Goal: Transaction & Acquisition: Download file/media

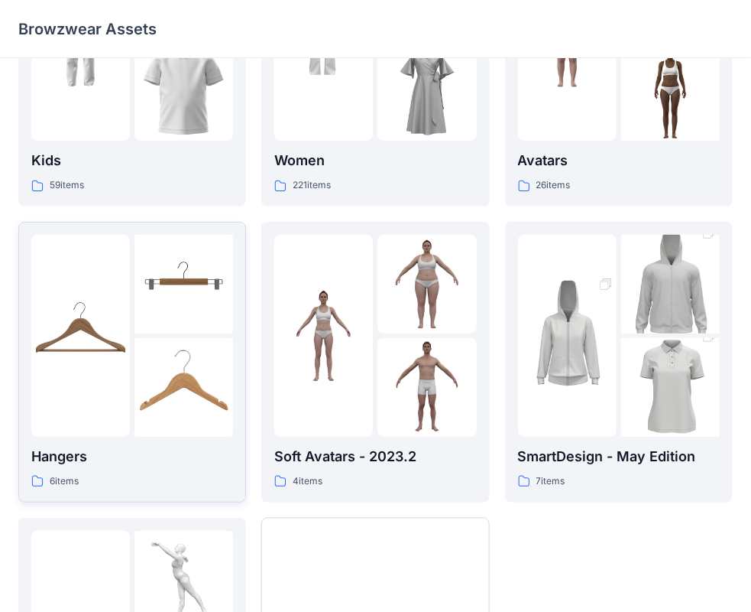
scroll to position [153, 0]
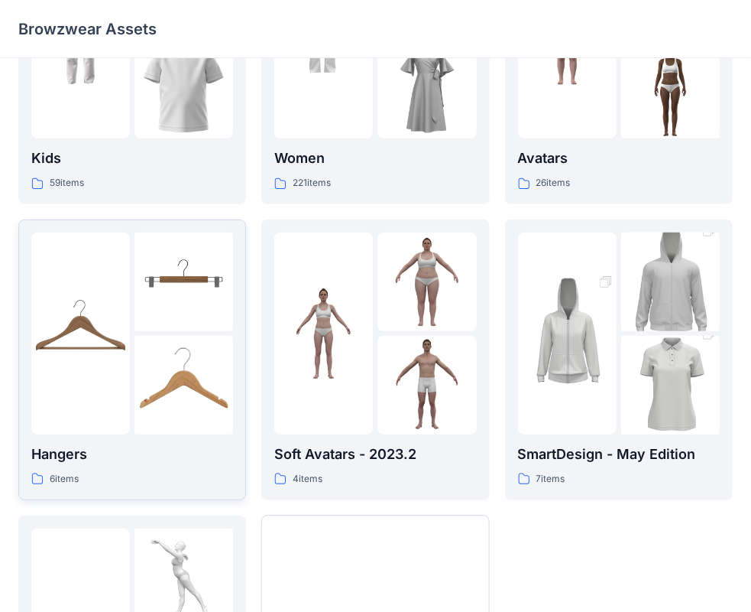
click at [151, 349] on img at bounding box center [184, 385] width 99 height 99
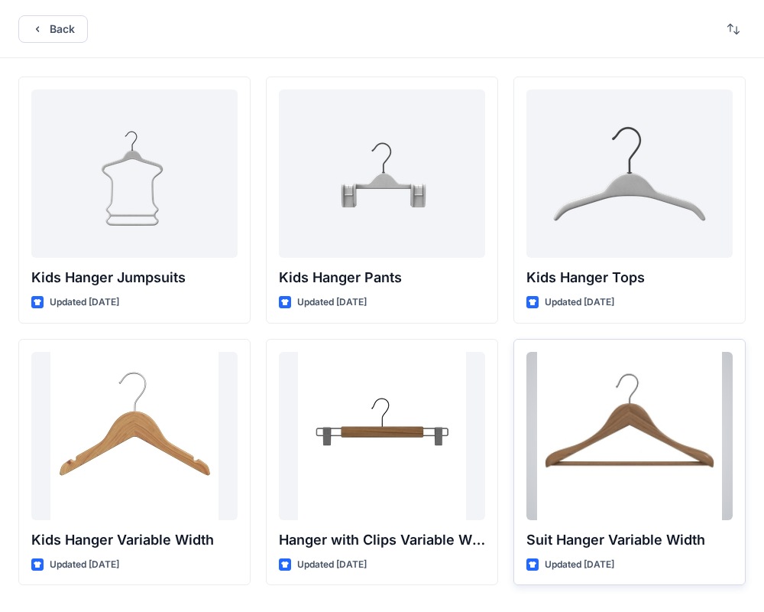
click at [654, 463] on div at bounding box center [630, 436] width 206 height 168
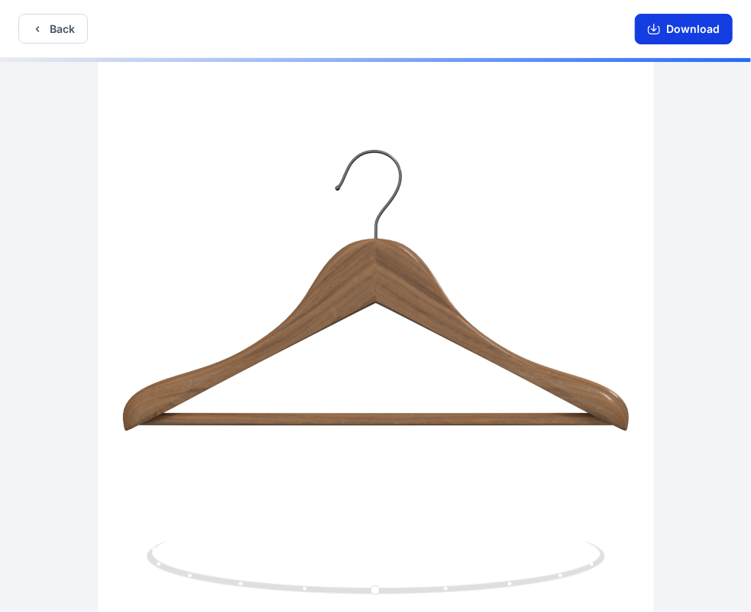
click at [654, 35] on button "Download" at bounding box center [684, 29] width 98 height 31
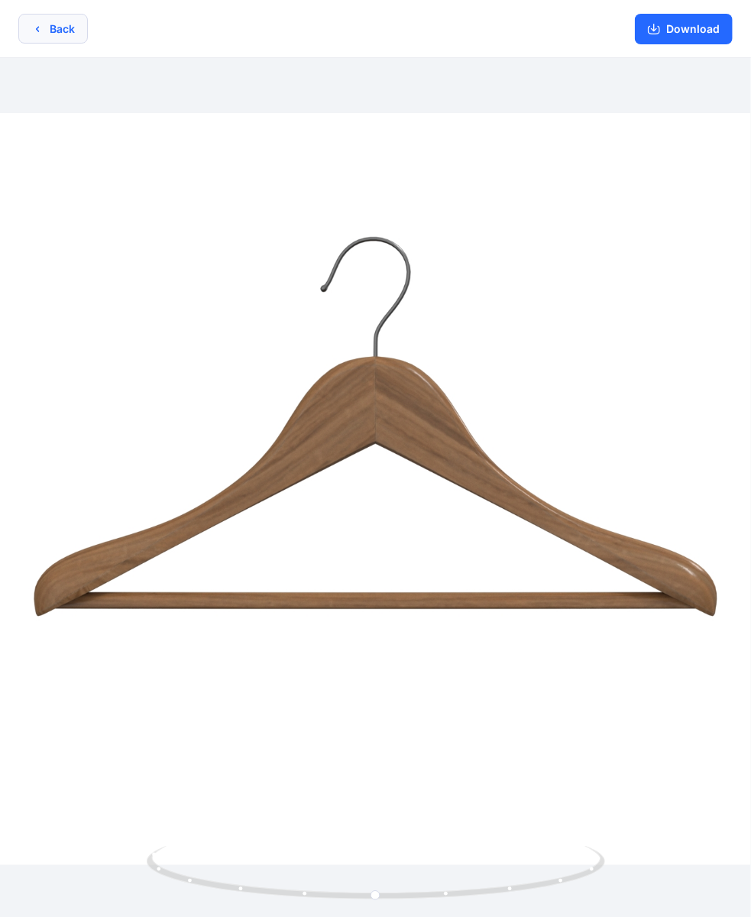
click at [70, 31] on button "Back" at bounding box center [53, 29] width 70 height 30
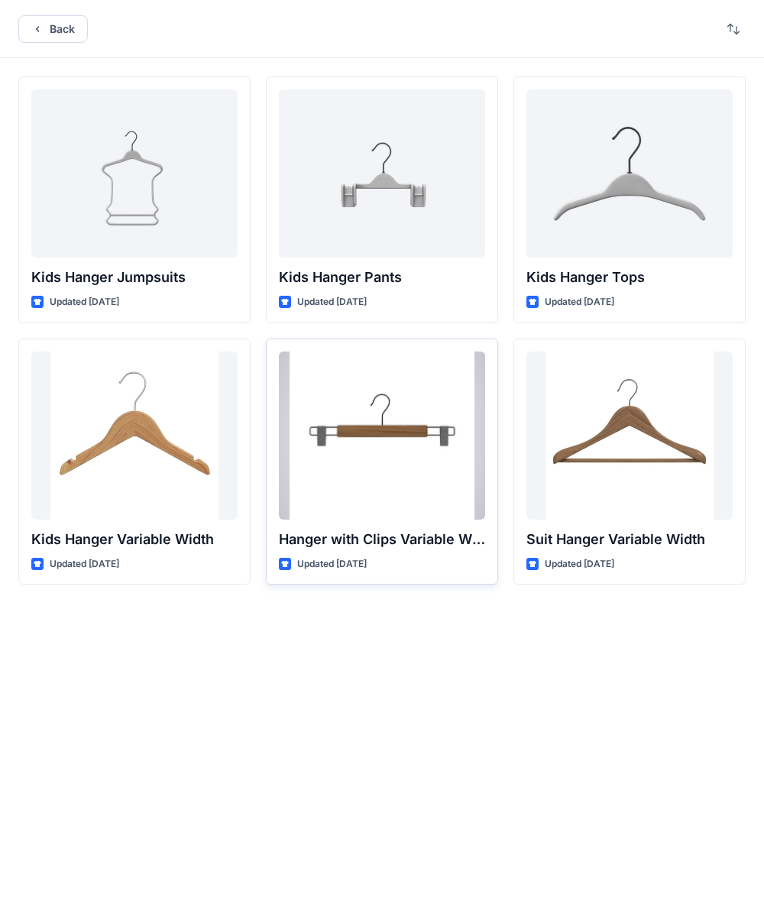
click at [404, 423] on div at bounding box center [382, 436] width 206 height 168
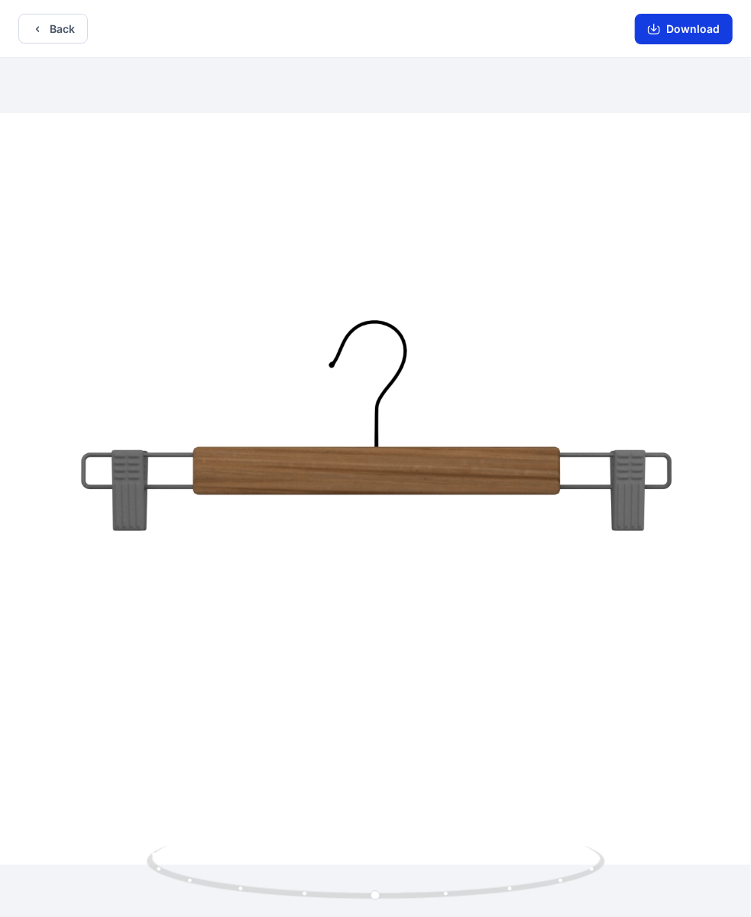
click at [690, 25] on button "Download" at bounding box center [684, 29] width 98 height 31
